Goal: Task Accomplishment & Management: Use online tool/utility

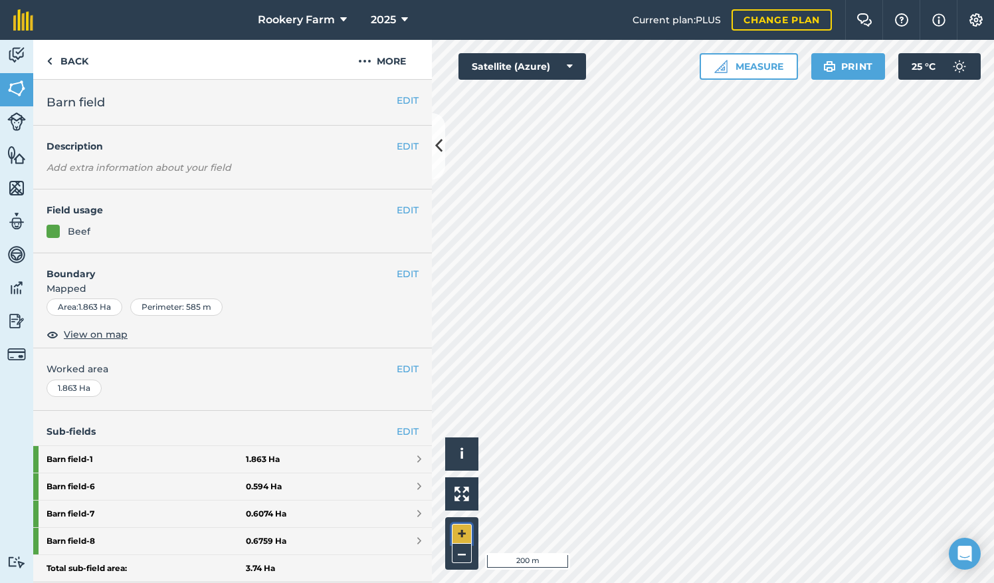
click at [469, 530] on button "+" at bounding box center [462, 534] width 20 height 20
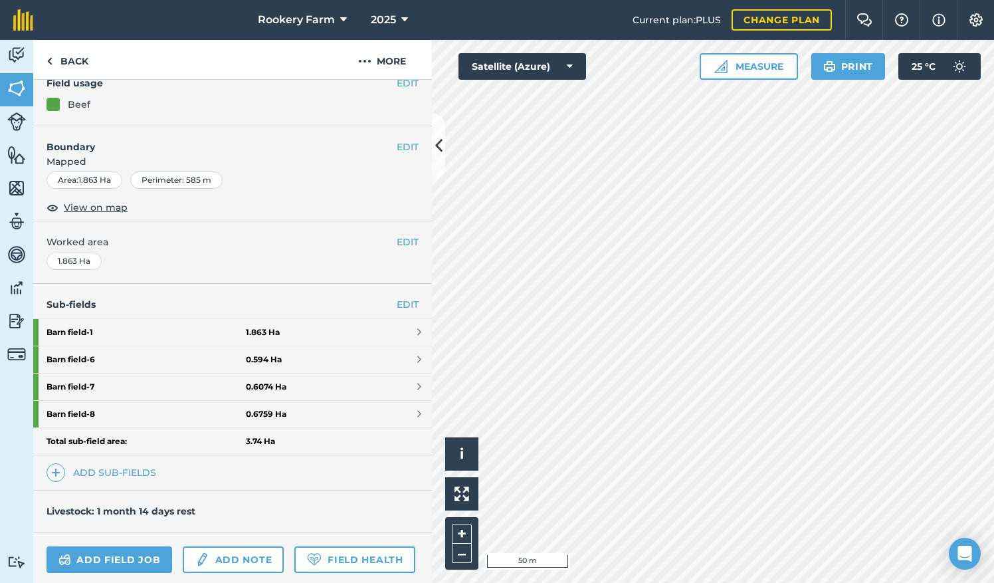
scroll to position [128, 0]
click at [135, 463] on link "Add sub-fields" at bounding box center [104, 472] width 115 height 19
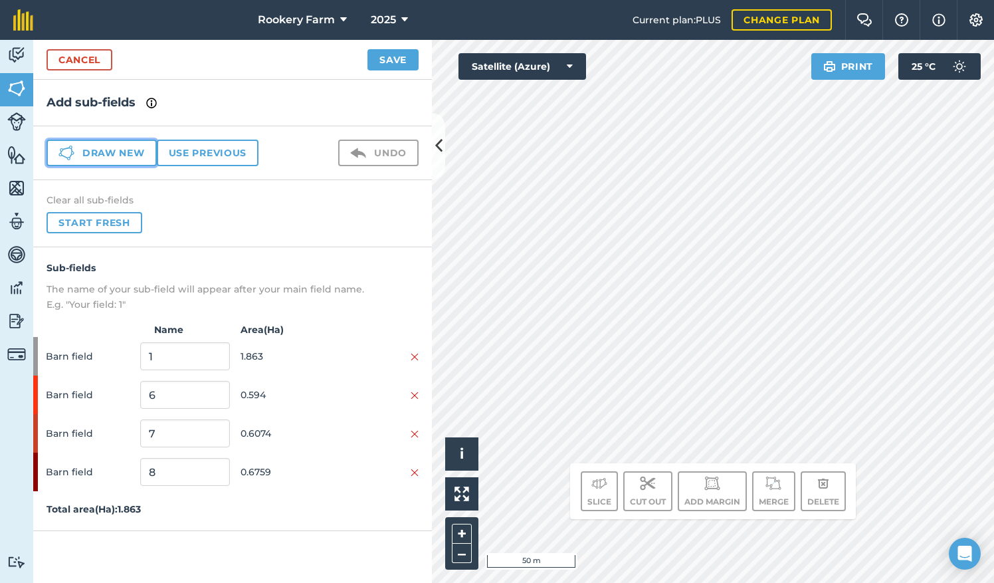
click at [133, 152] on button "Draw new" at bounding box center [102, 153] width 110 height 27
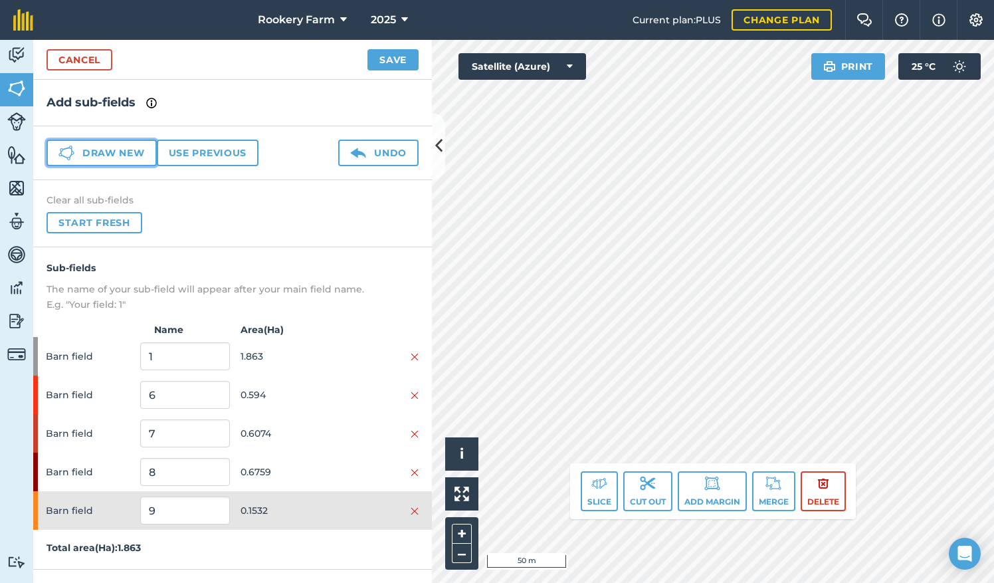
click at [132, 148] on button "Draw new" at bounding box center [102, 153] width 110 height 27
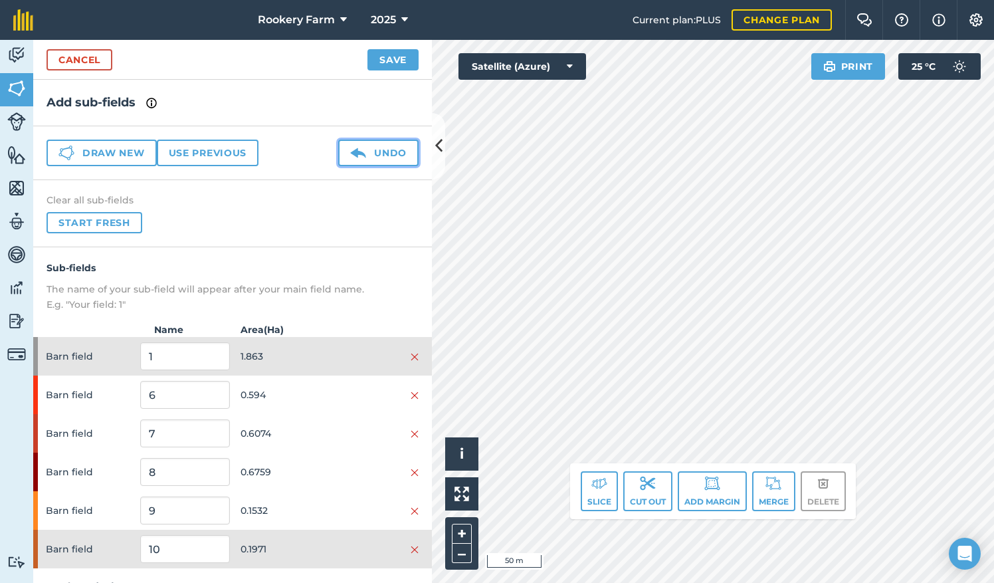
click at [377, 151] on button "Undo" at bounding box center [378, 153] width 80 height 27
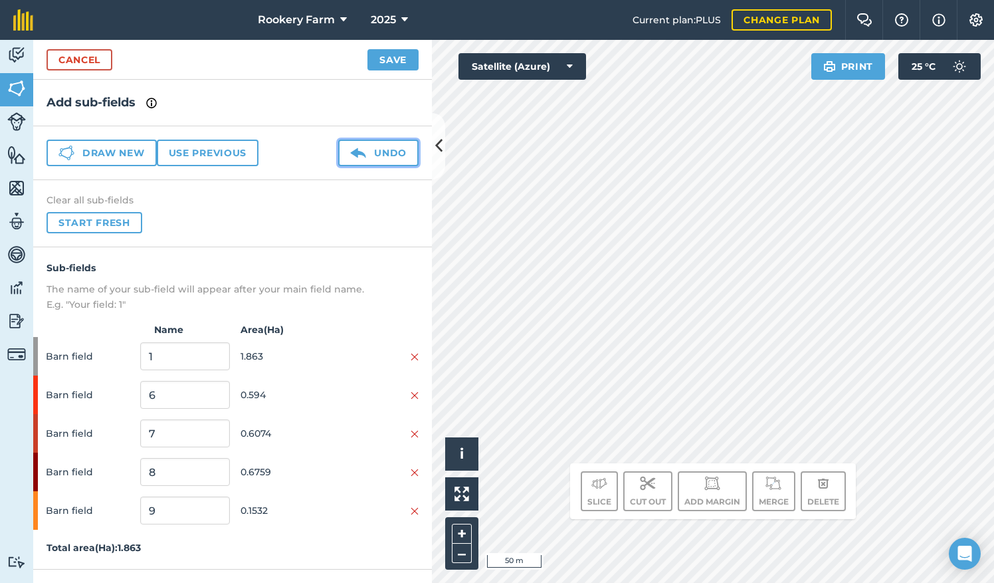
click at [377, 152] on button "Undo" at bounding box center [378, 153] width 80 height 27
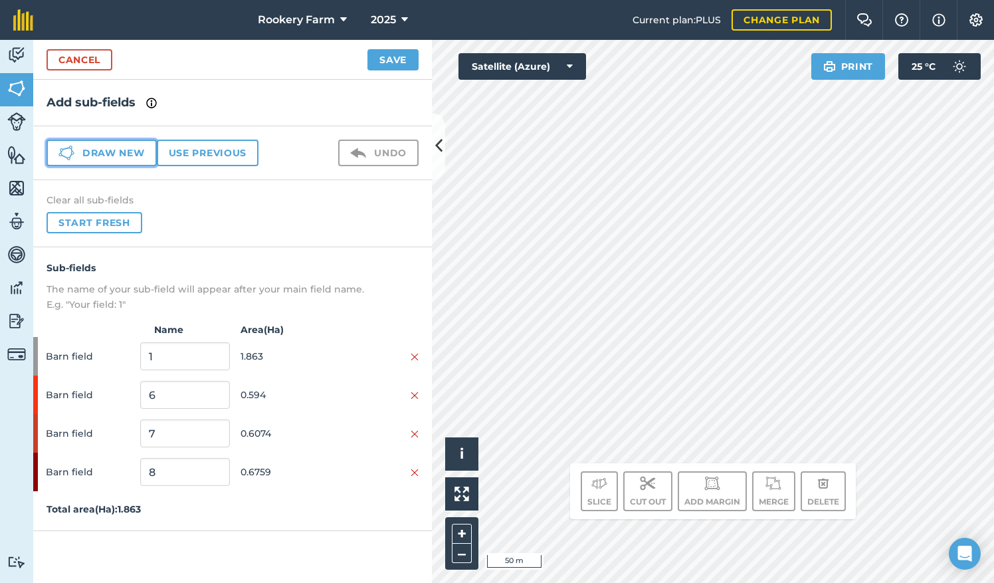
drag, startPoint x: 126, startPoint y: 155, endPoint x: 595, endPoint y: 271, distance: 483.4
click at [130, 157] on button "Draw new" at bounding box center [102, 153] width 110 height 27
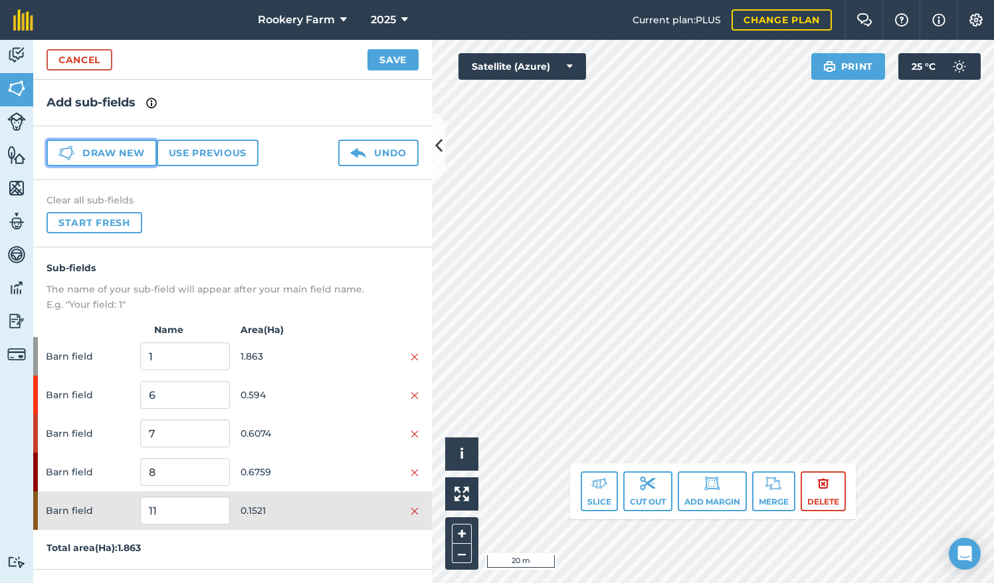
click at [142, 153] on button "Draw new" at bounding box center [102, 153] width 110 height 27
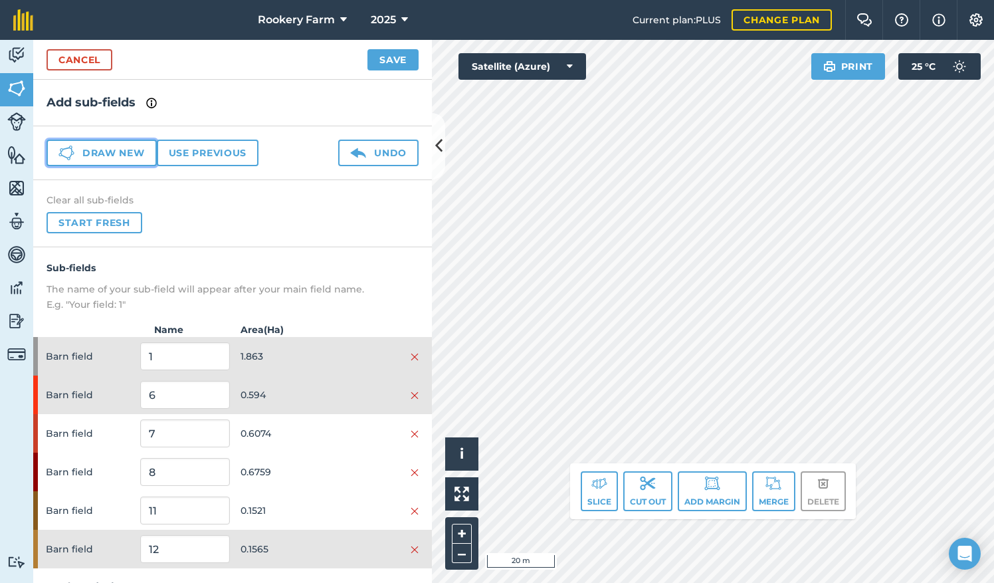
drag, startPoint x: 133, startPoint y: 150, endPoint x: 242, endPoint y: 154, distance: 109.0
click at [133, 150] on button "Draw new" at bounding box center [102, 153] width 110 height 27
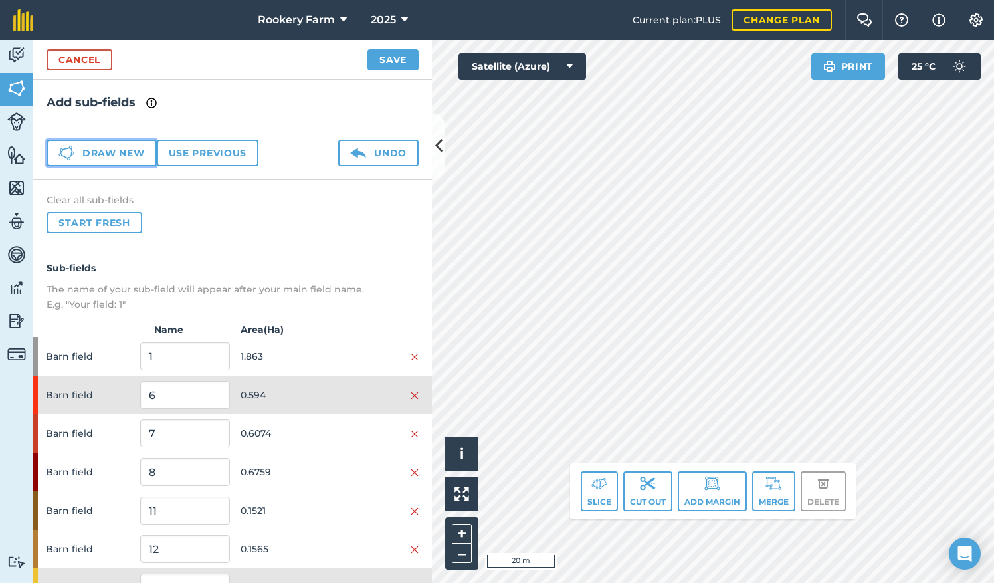
drag, startPoint x: 98, startPoint y: 156, endPoint x: 207, endPoint y: 150, distance: 109.2
click at [98, 156] on button "Draw new" at bounding box center [102, 153] width 110 height 27
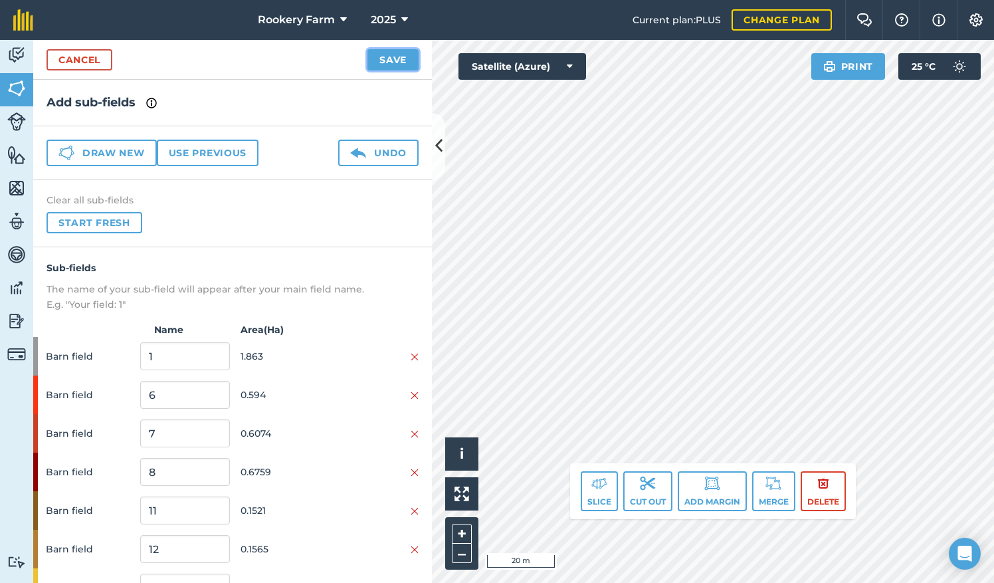
click at [384, 57] on button "Save" at bounding box center [393, 59] width 51 height 21
